Goal: Download file/media

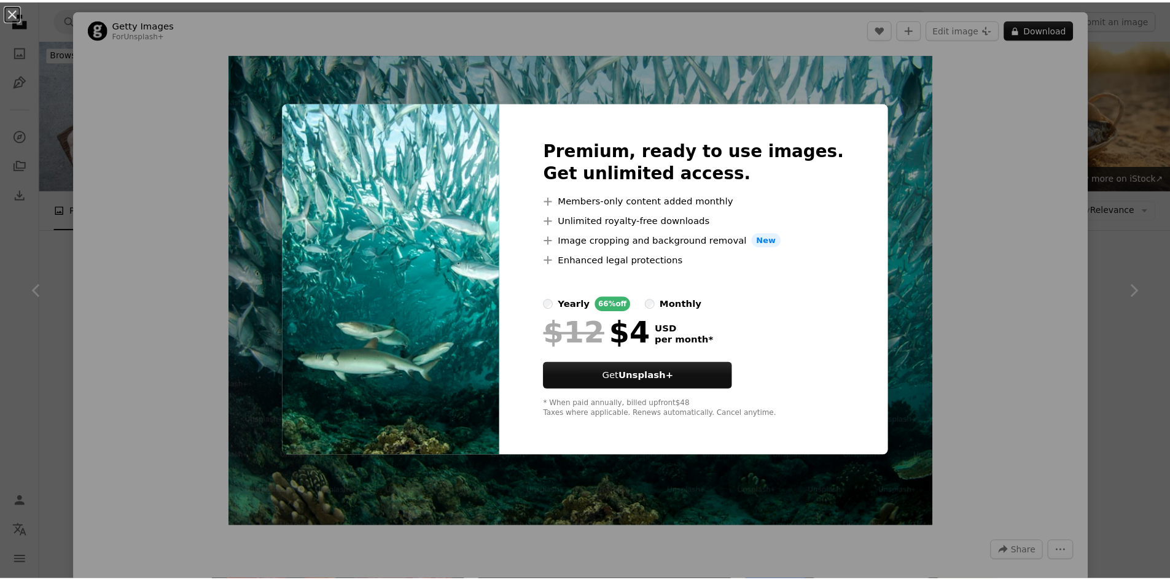
scroll to position [4055, 0]
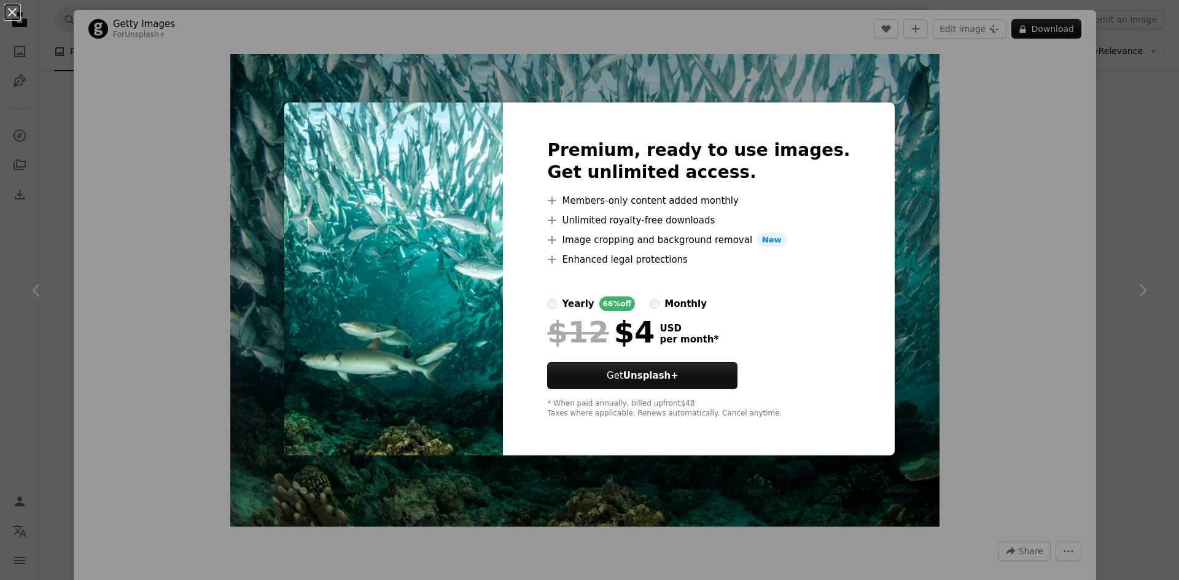
click at [448, 315] on img at bounding box center [393, 280] width 219 height 354
click at [16, 10] on button "An X shape" at bounding box center [12, 12] width 15 height 15
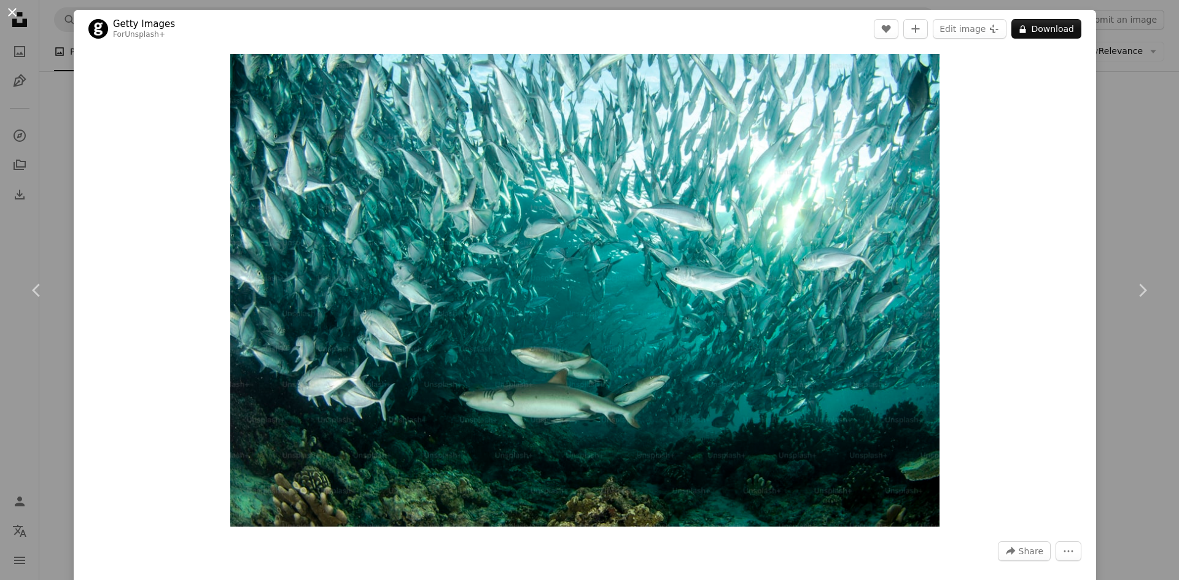
click at [19, 8] on button "An X shape" at bounding box center [12, 12] width 15 height 15
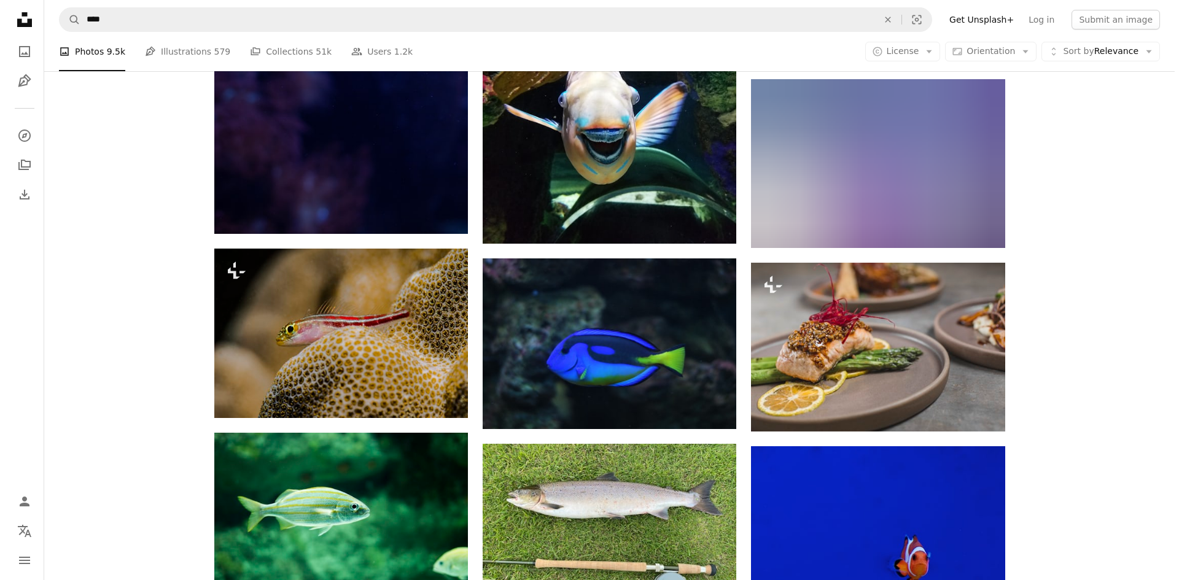
scroll to position [23095, 0]
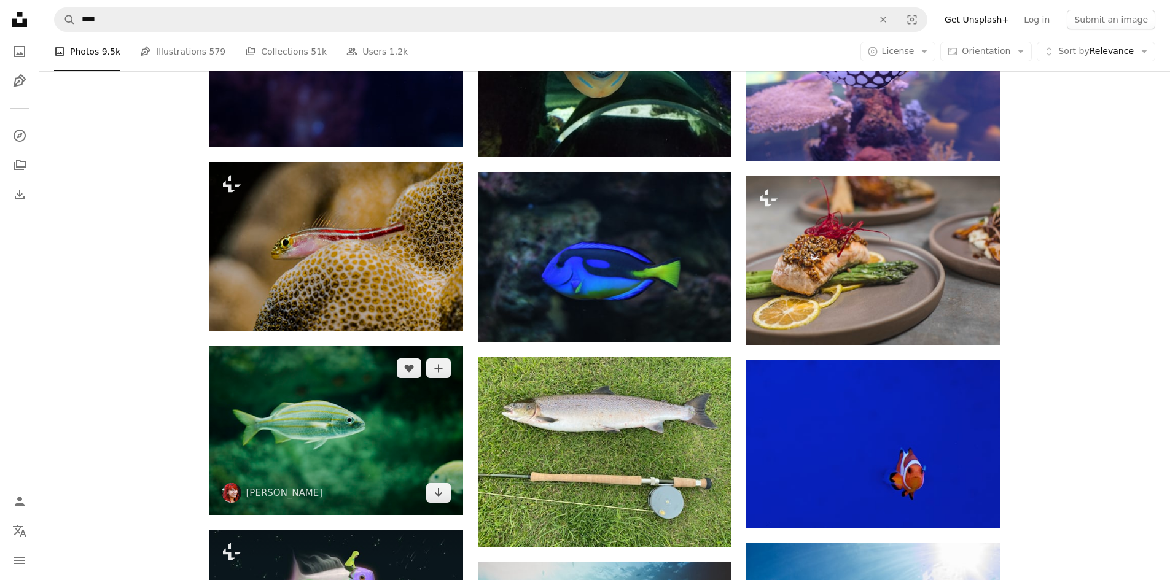
click at [374, 430] on img at bounding box center [336, 430] width 254 height 169
